Goal: Information Seeking & Learning: Learn about a topic

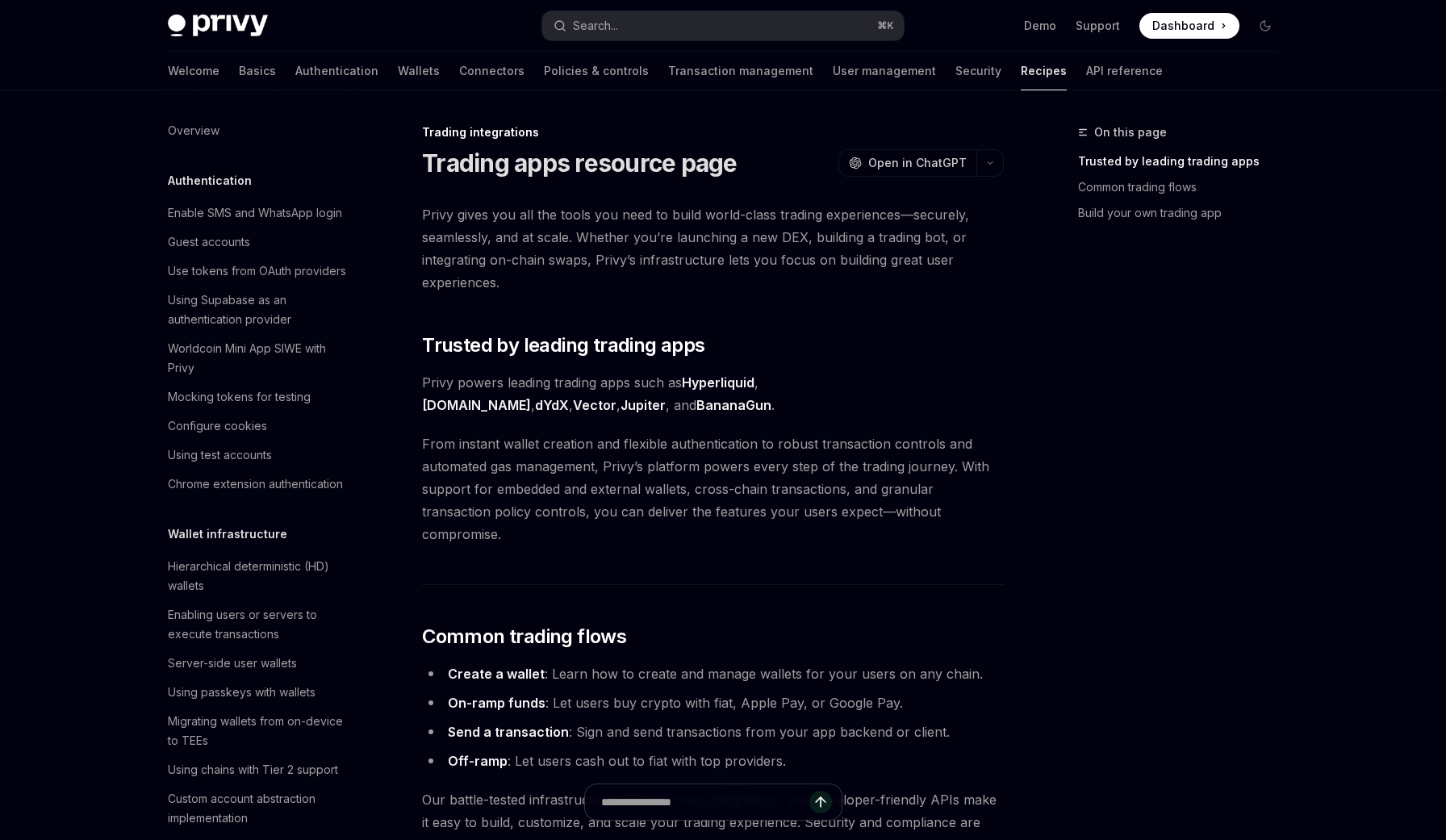
click at [804, 451] on span "From instant wallet creation and flexible authentication to robust transaction …" at bounding box center [713, 489] width 581 height 113
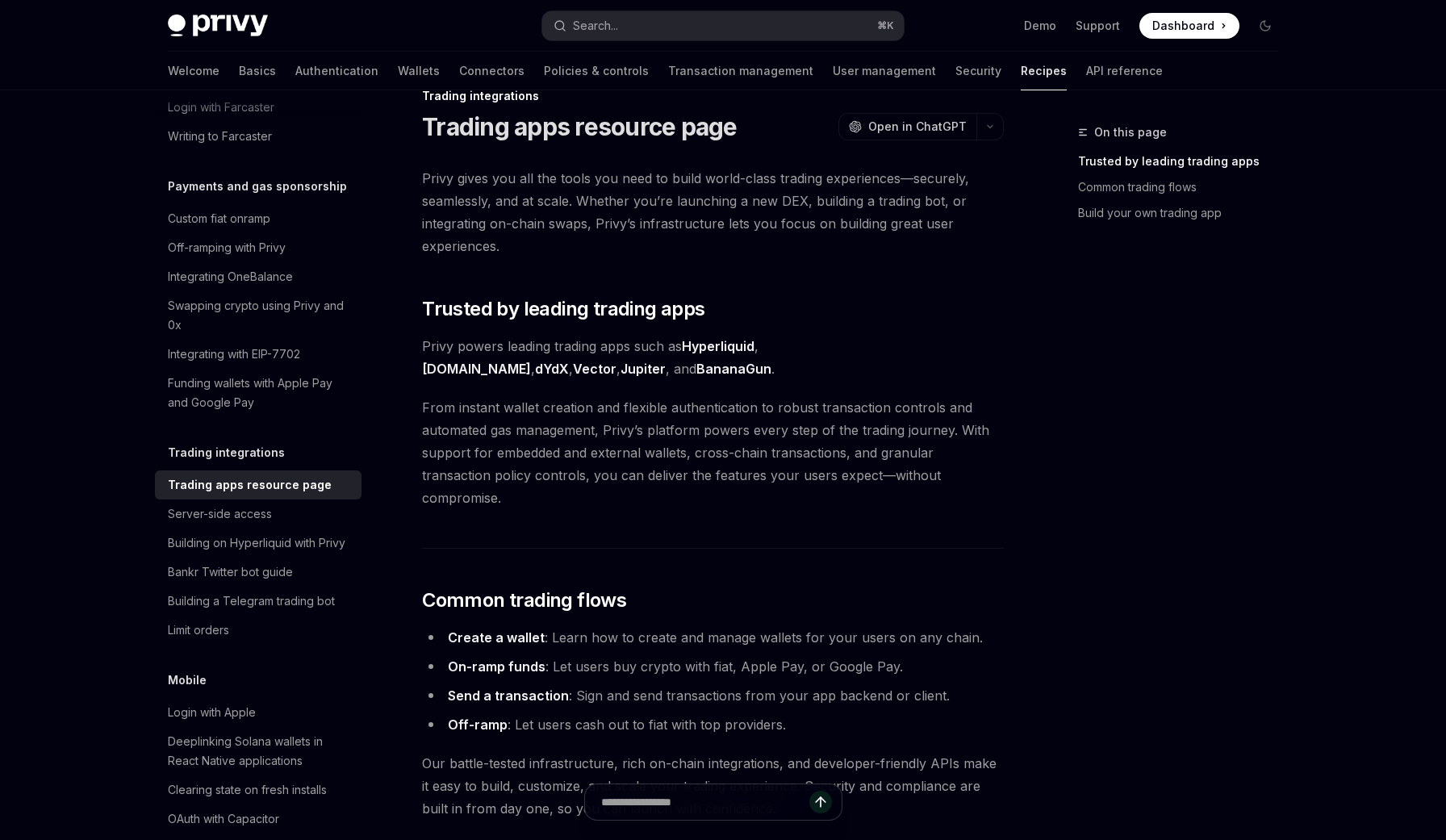
scroll to position [39, 0]
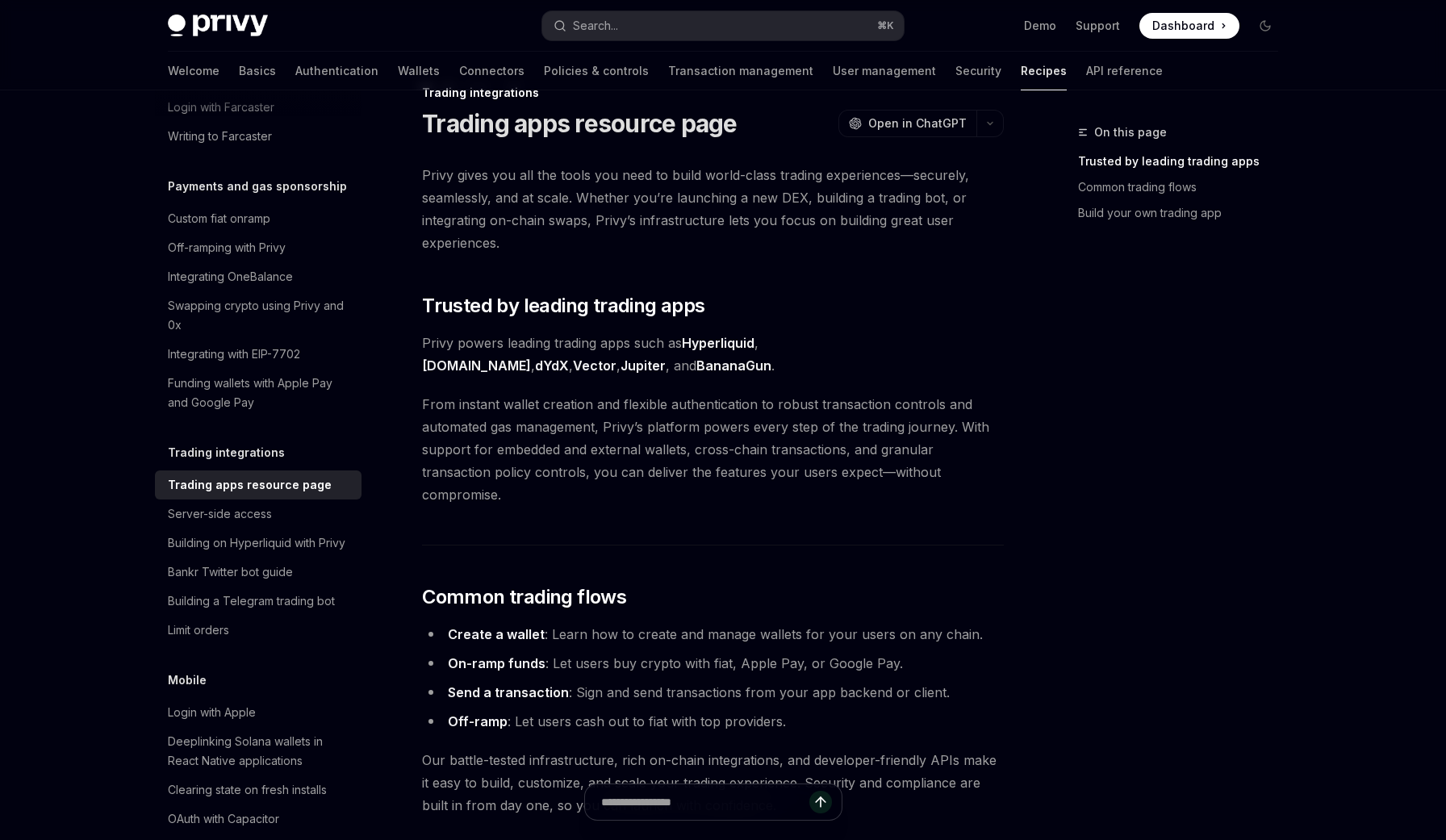
click at [969, 340] on span "Privy powers leading trading apps such as Hyperliquid , [DOMAIN_NAME] , dYdX , …" at bounding box center [713, 354] width 581 height 46
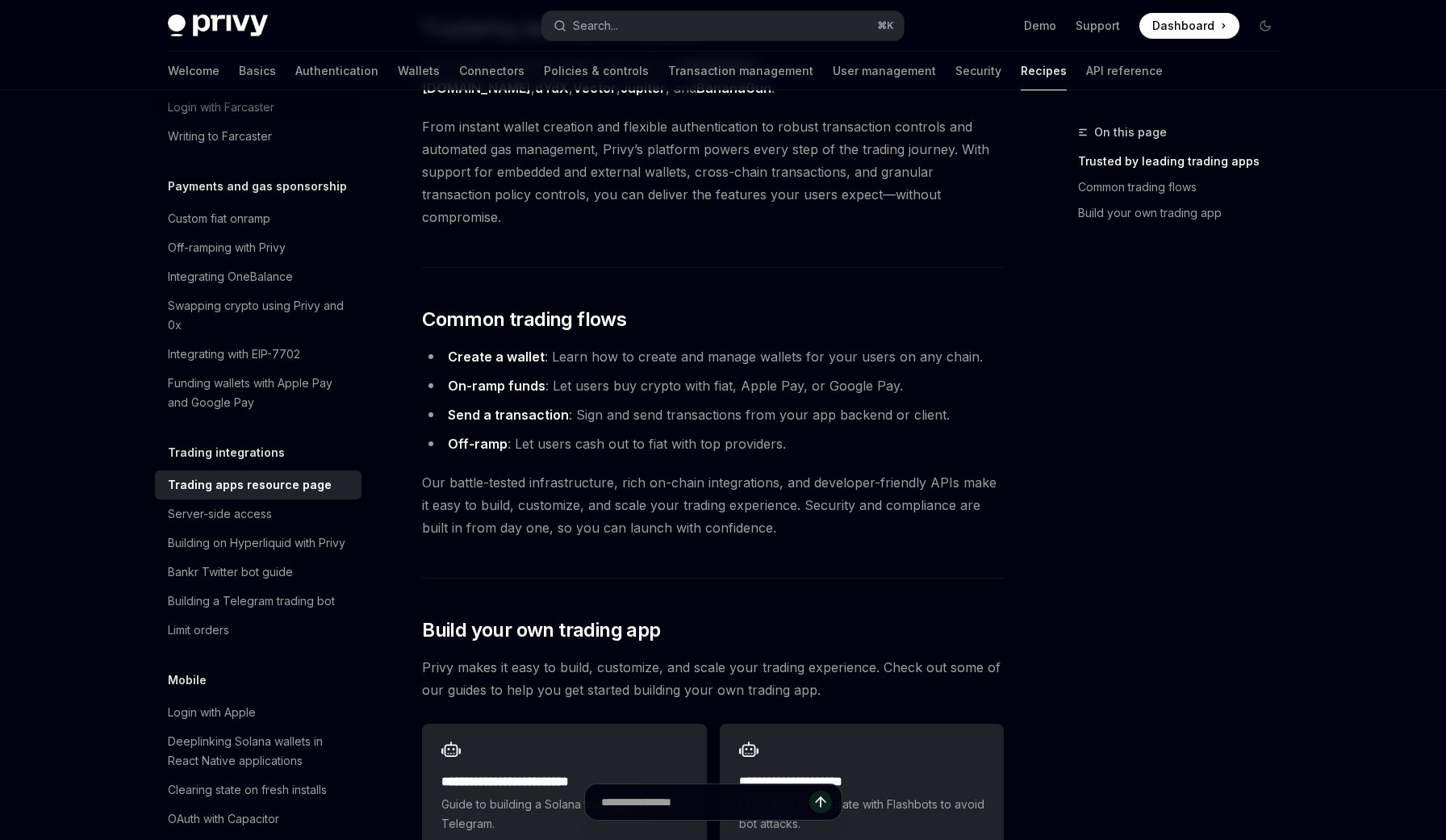
scroll to position [341, 0]
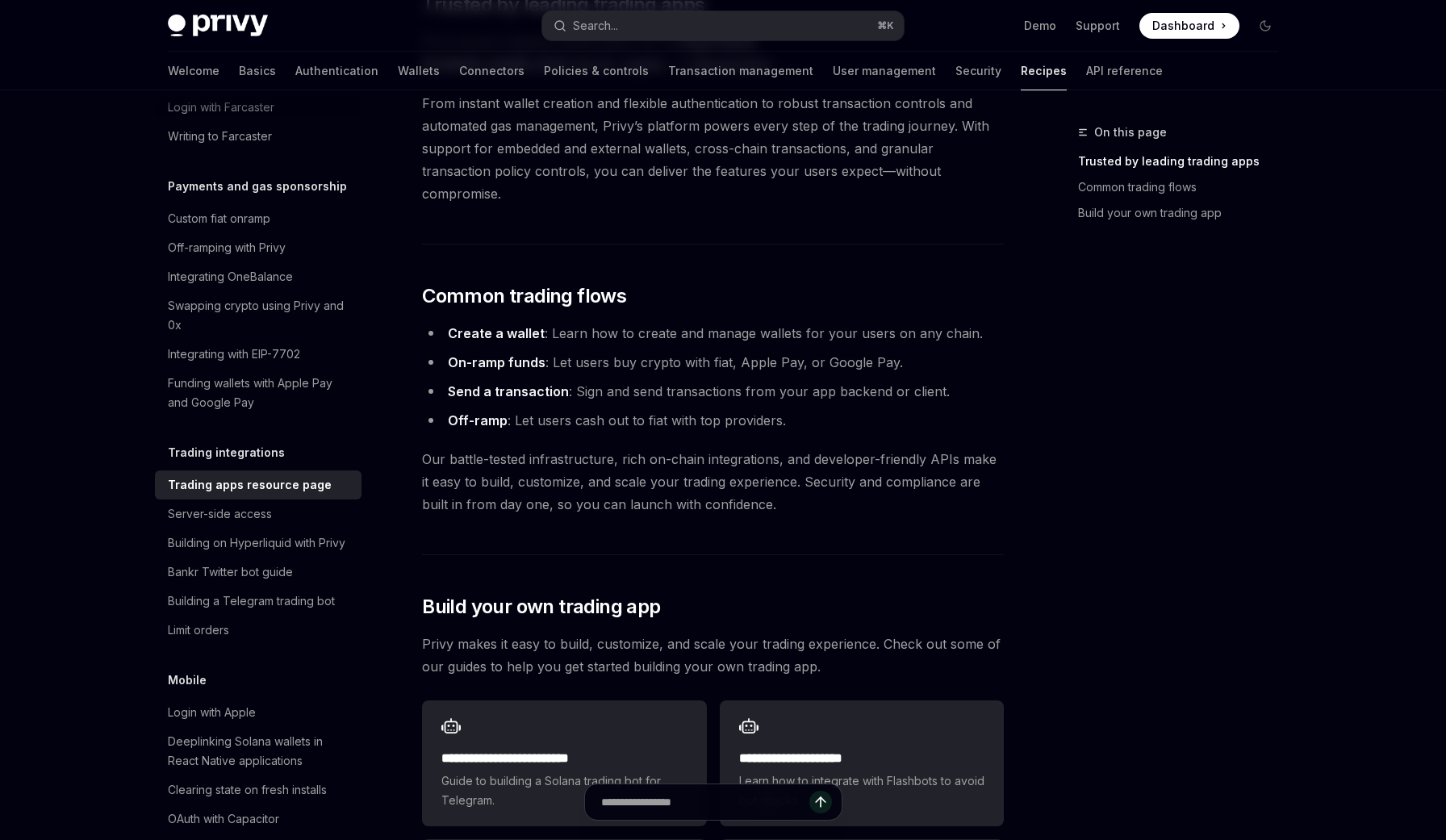
click at [637, 322] on li "Create a wallet : Learn how to create and manage wallets for your users on any …" at bounding box center [713, 333] width 581 height 23
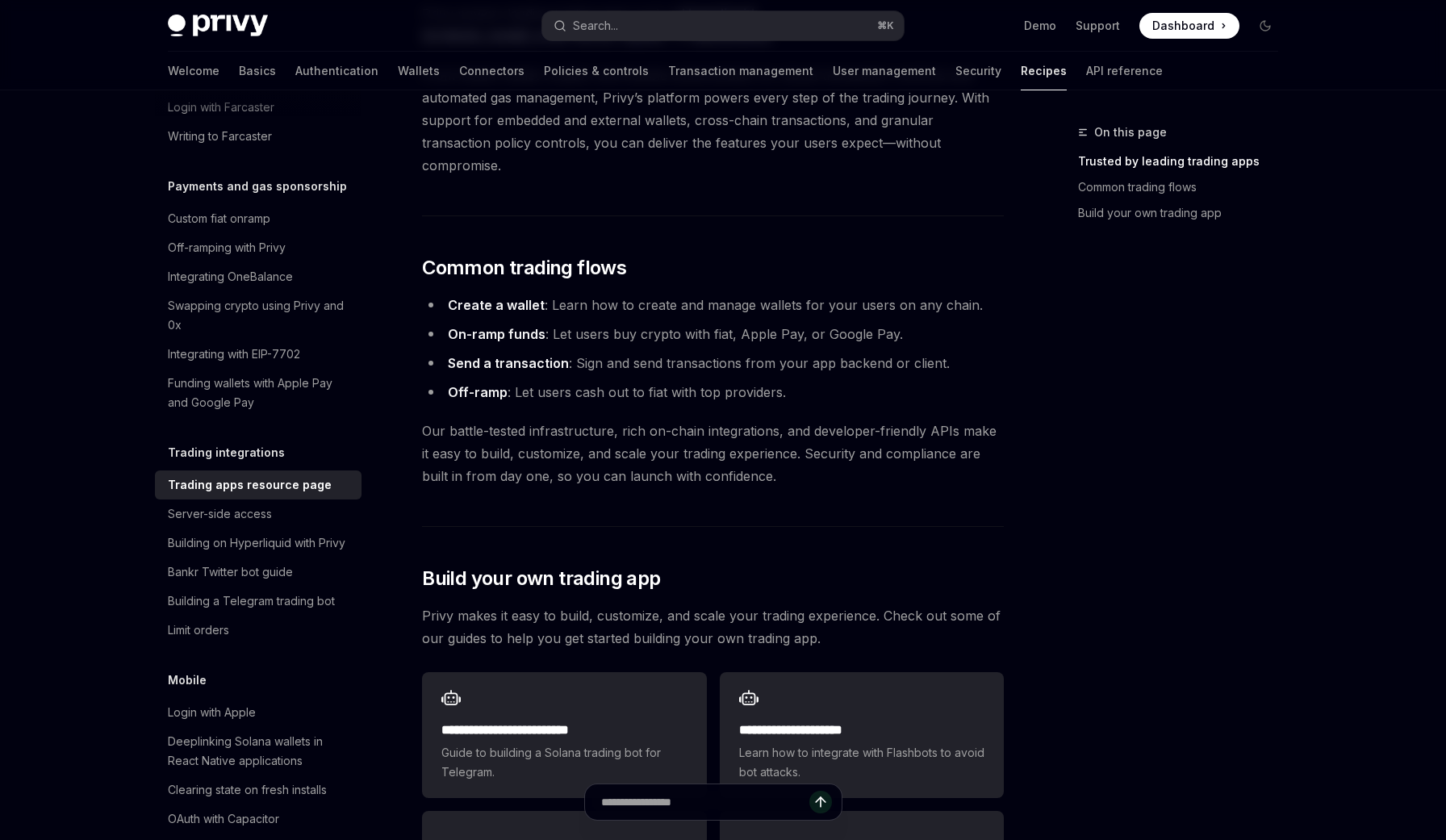
click at [645, 352] on li "Send a transaction : Sign and send transactions from your app backend or client." at bounding box center [713, 363] width 581 height 23
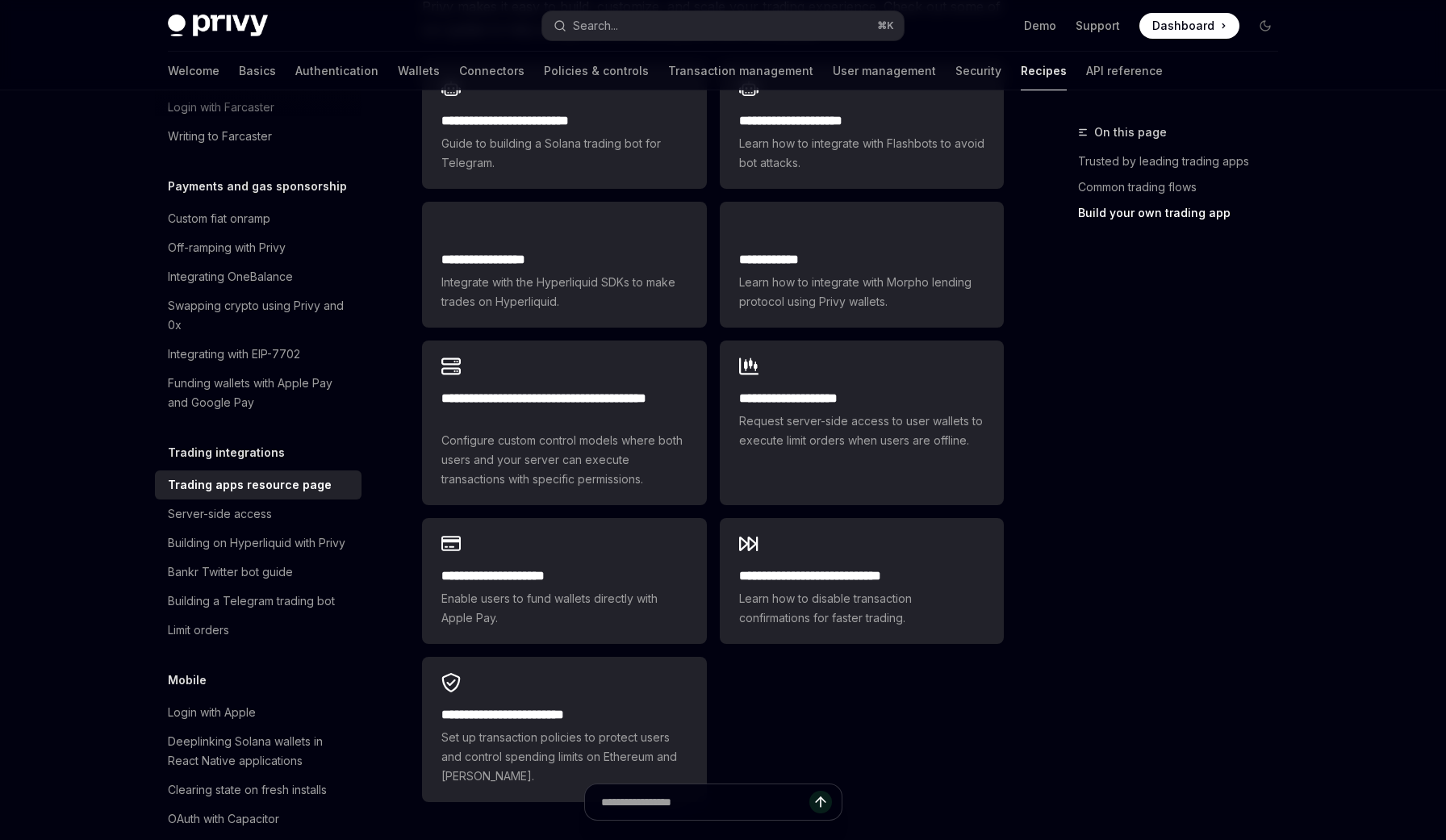
scroll to position [977, 0]
click at [553, 681] on div "**********" at bounding box center [564, 730] width 284 height 145
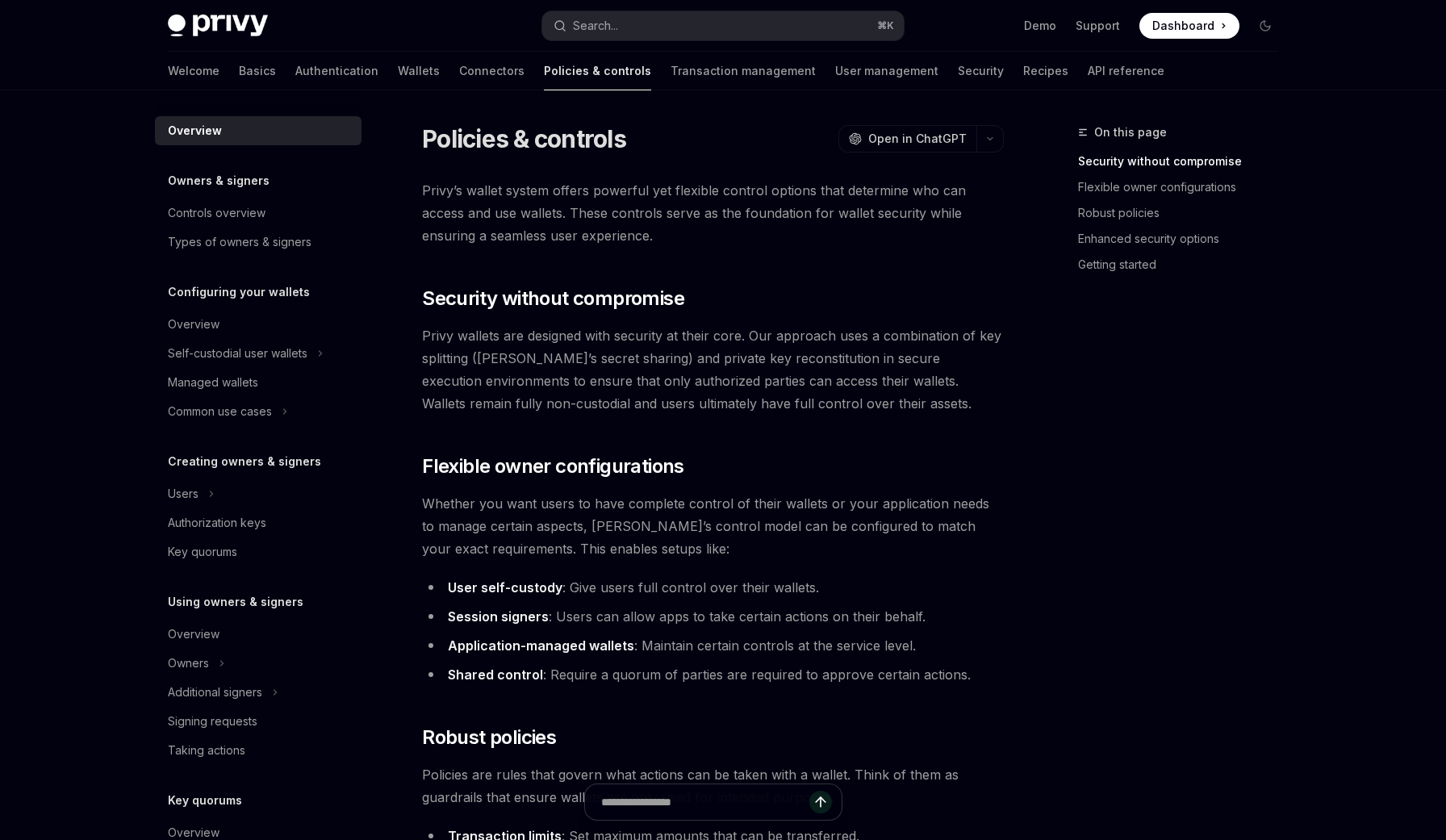
click at [765, 493] on span "Whether you want users to have complete control of their wallets or your applic…" at bounding box center [713, 526] width 581 height 67
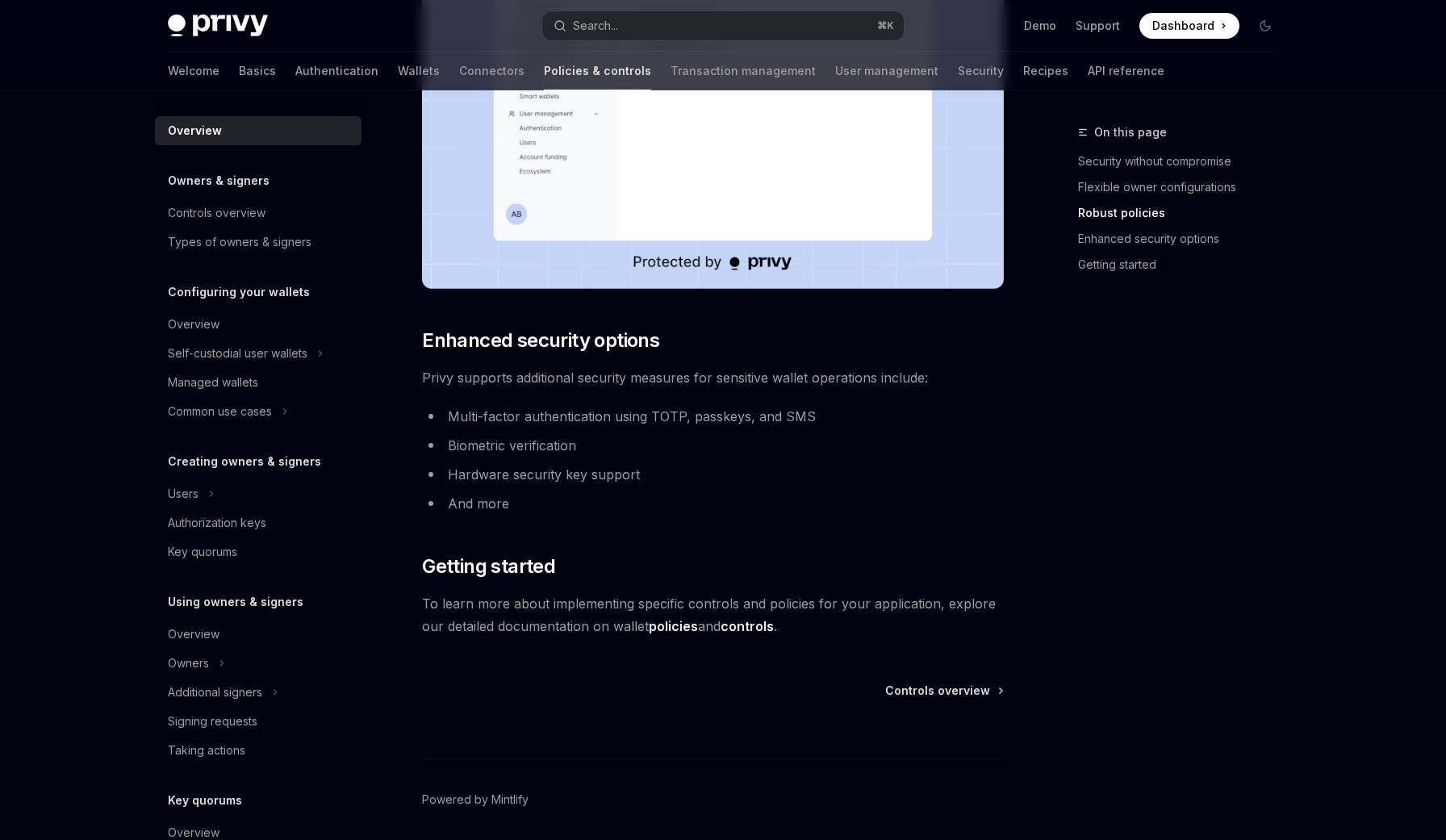
scroll to position [1229, 0]
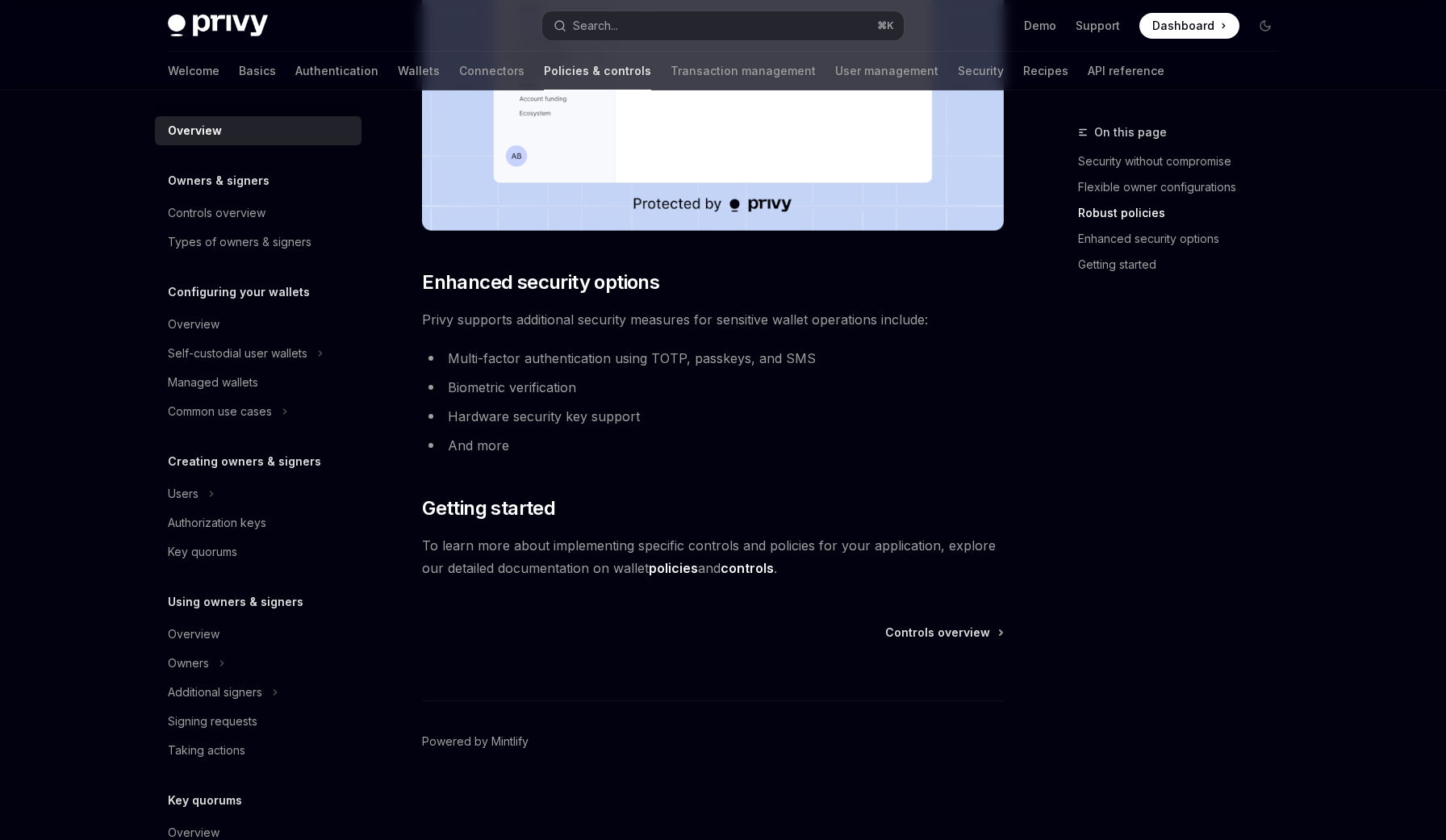
type textarea "*"
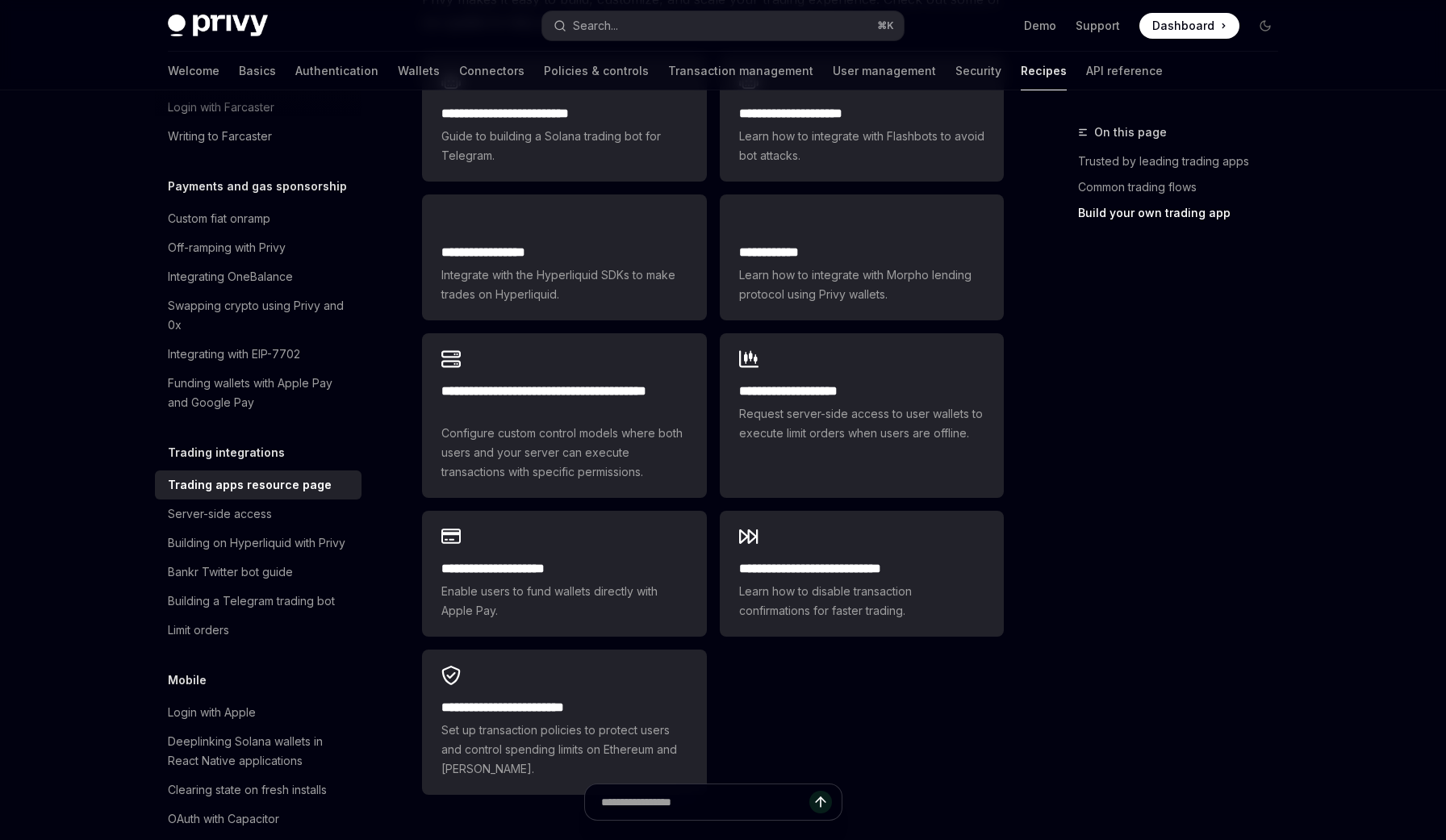
scroll to position [977, 0]
